Goal: Task Accomplishment & Management: Use online tool/utility

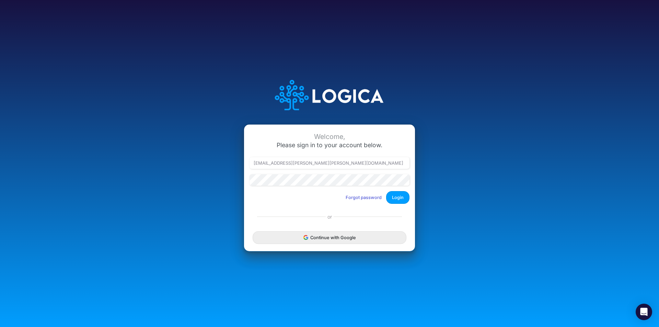
type input "[PERSON_NAME][EMAIL_ADDRESS][DOMAIN_NAME]"
click at [398, 200] on button "Login" at bounding box center [397, 197] width 23 height 13
